Goal: Find specific page/section: Find specific page/section

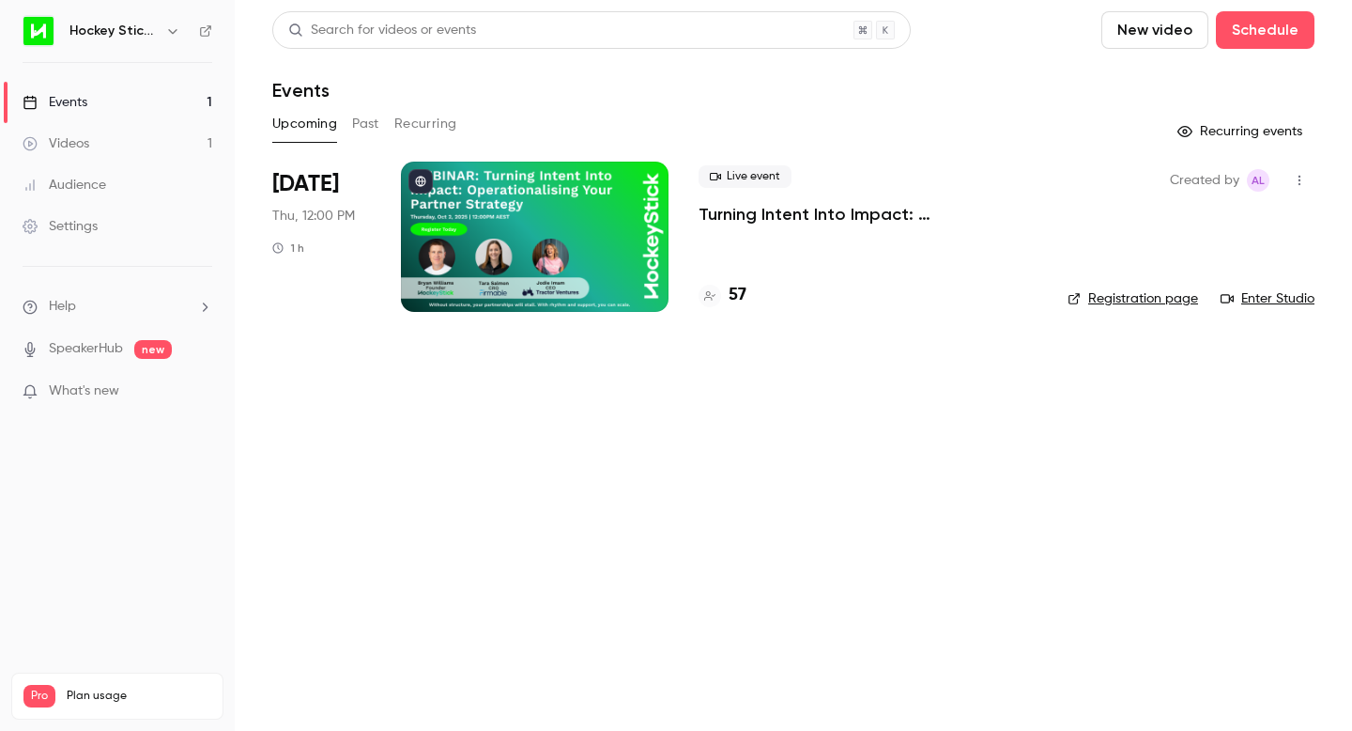
click at [731, 297] on h4 "57" at bounding box center [738, 295] width 18 height 25
